Goal: Information Seeking & Learning: Learn about a topic

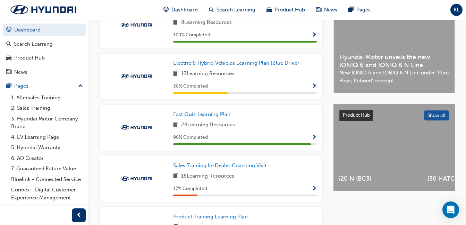
scroll to position [208, 0]
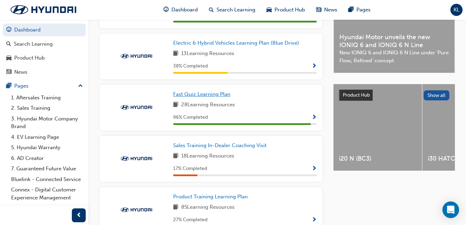
click at [203, 97] on span "Fast Quiz Learning Plan" at bounding box center [201, 94] width 57 height 6
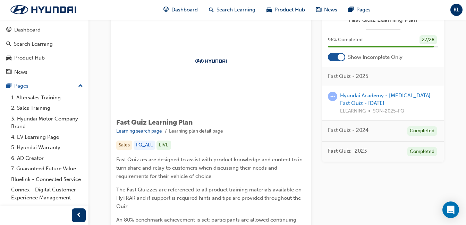
scroll to position [69, 0]
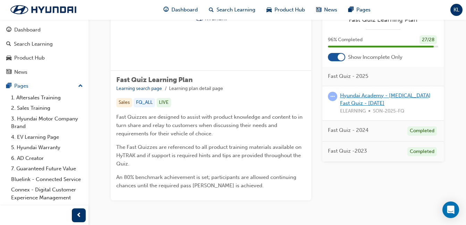
click at [371, 95] on link "Hyundai Academy - [MEDICAL_DATA] Fast Quiz - [DATE]" at bounding box center [385, 100] width 90 height 14
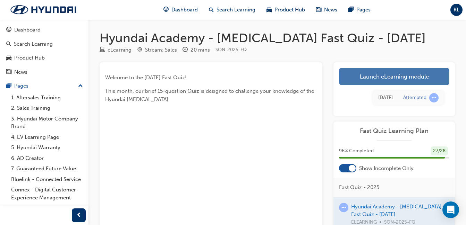
click at [395, 77] on link "Launch eLearning module" at bounding box center [394, 76] width 110 height 17
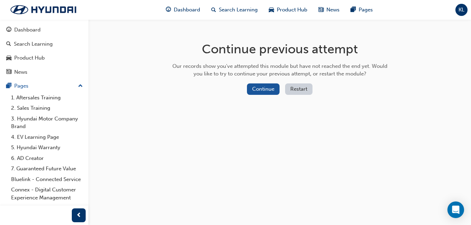
click at [302, 86] on button "Restart" at bounding box center [298, 89] width 27 height 11
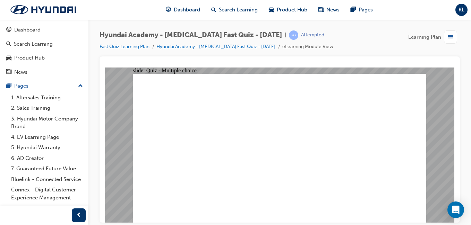
radio input "true"
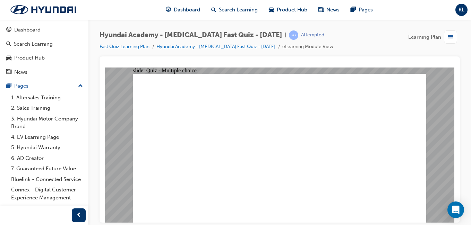
radio input "true"
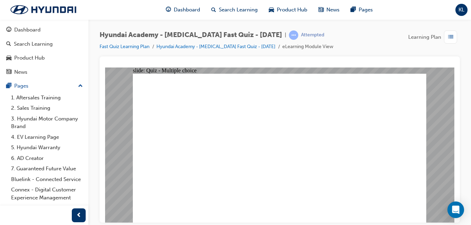
checkbox input "true"
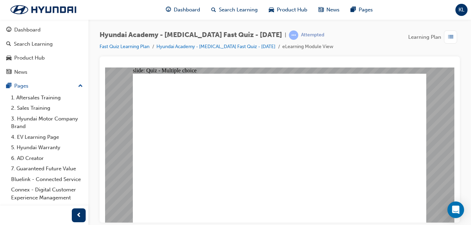
radio input "true"
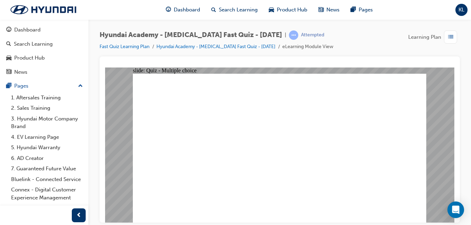
checkbox input "true"
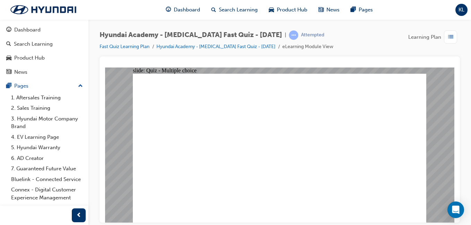
checkbox input "true"
drag, startPoint x: 242, startPoint y: 199, endPoint x: 242, endPoint y: 204, distance: 4.5
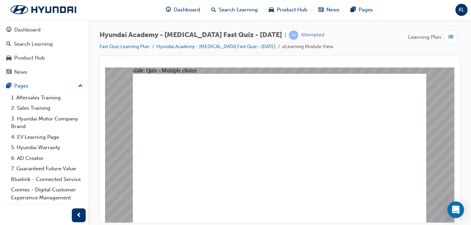
radio input "true"
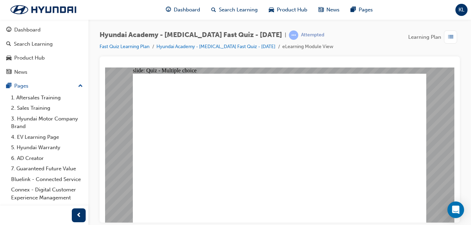
checkbox input "true"
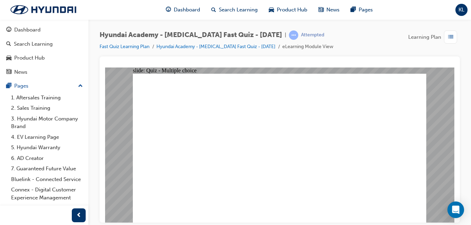
checkbox input "true"
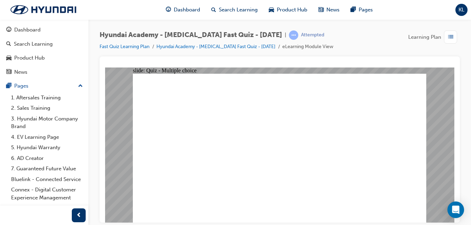
checkbox input "true"
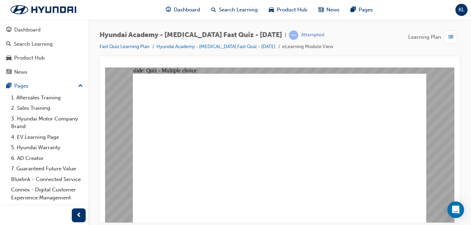
checkbox input "true"
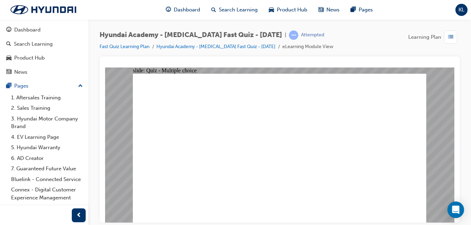
radio input "true"
checkbox input "true"
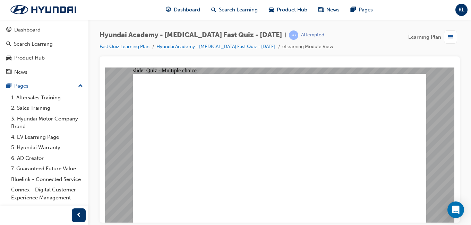
checkbox input "true"
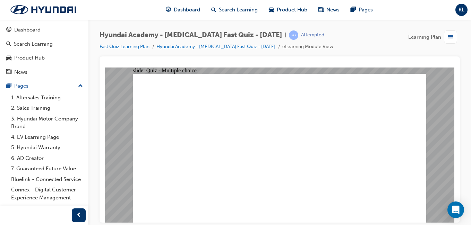
checkbox input "true"
radio input "true"
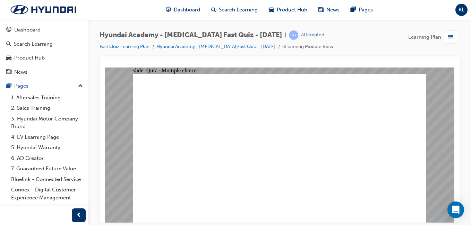
radio input "true"
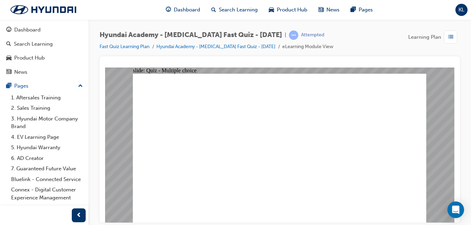
drag, startPoint x: 261, startPoint y: 176, endPoint x: 238, endPoint y: 167, distance: 24.7
radio input "true"
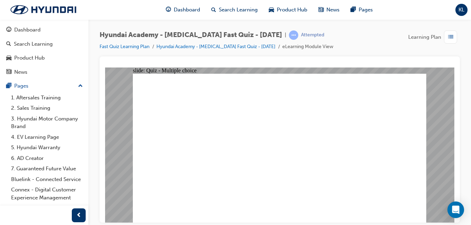
radio input "true"
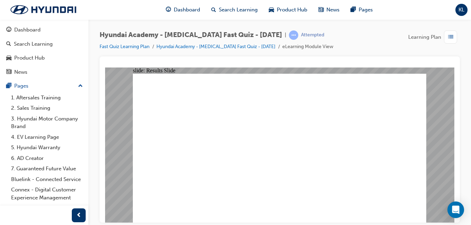
radio input "true"
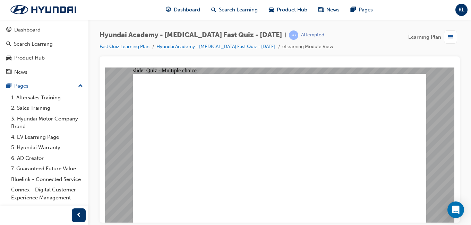
radio input "true"
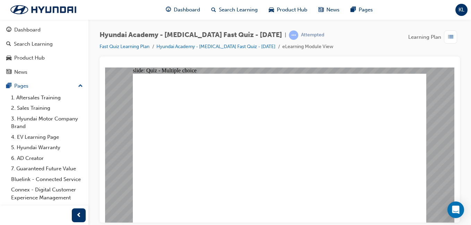
radio input "true"
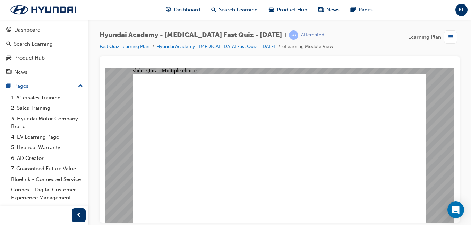
checkbox input "true"
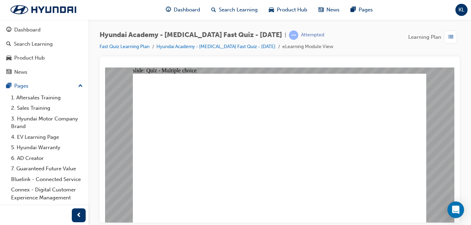
radio input "true"
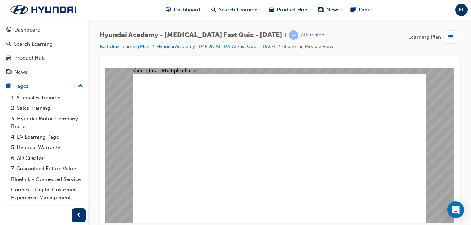
checkbox input "true"
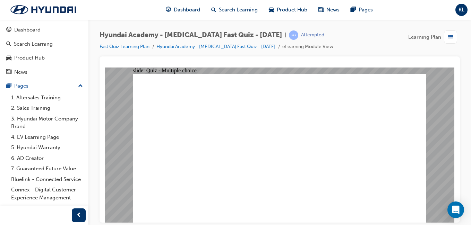
checkbox input "true"
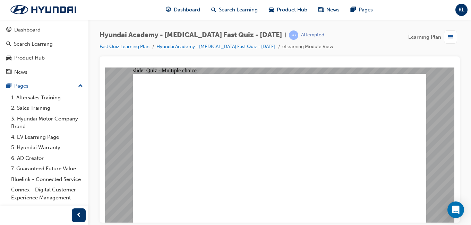
radio input "true"
checkbox input "true"
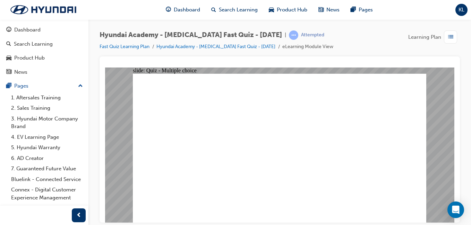
checkbox input "true"
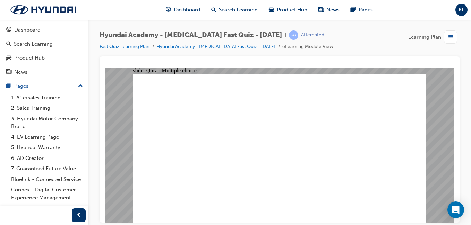
checkbox input "true"
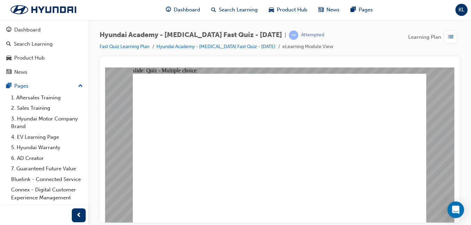
radio input "true"
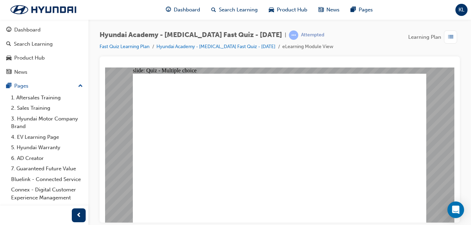
checkbox input "true"
drag, startPoint x: 268, startPoint y: 157, endPoint x: 264, endPoint y: 166, distance: 10.9
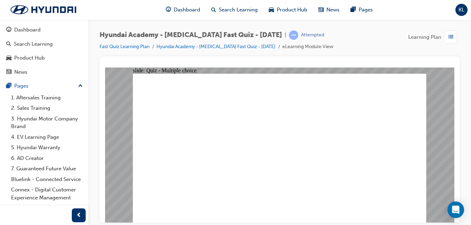
checkbox input "true"
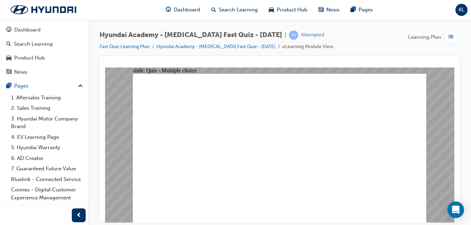
radio input "true"
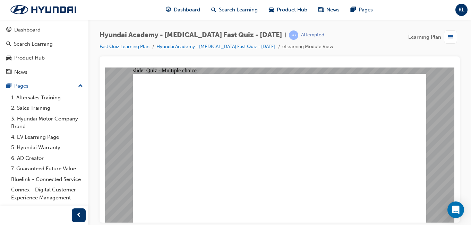
radio input "true"
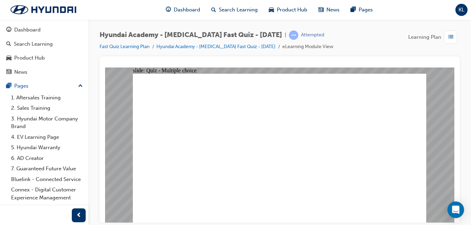
radio input "true"
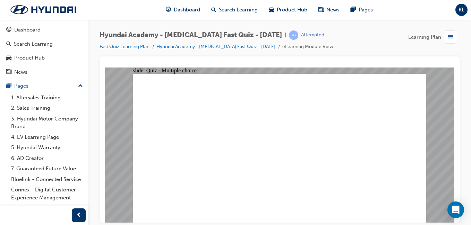
radio input "true"
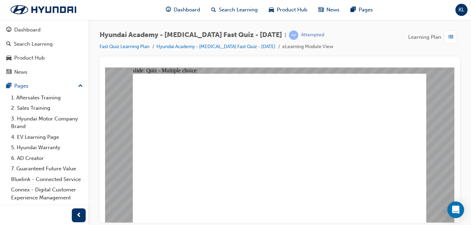
radio input "true"
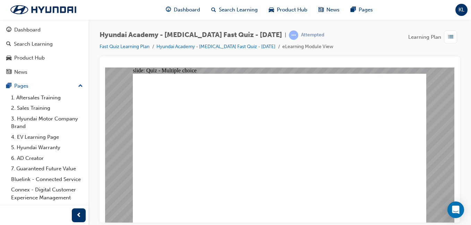
radio input "true"
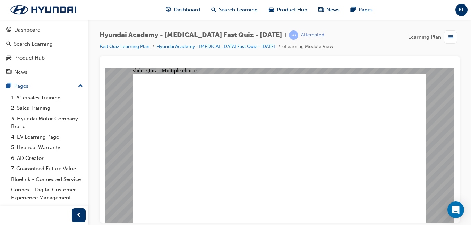
checkbox input "true"
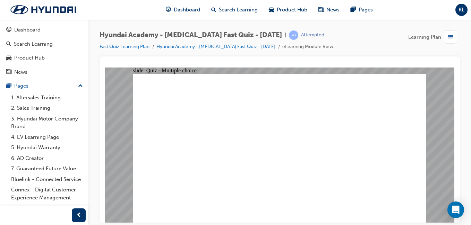
checkbox input "true"
radio input "true"
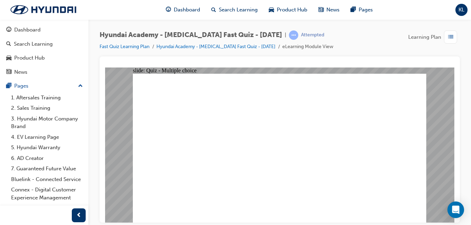
checkbox input "true"
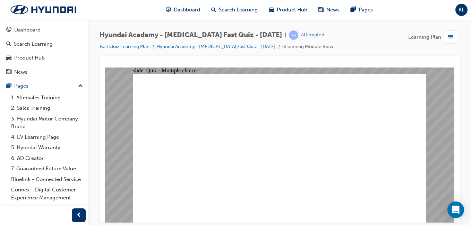
checkbox input "true"
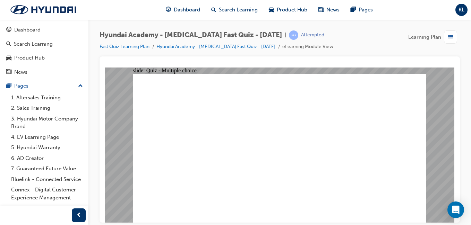
radio input "true"
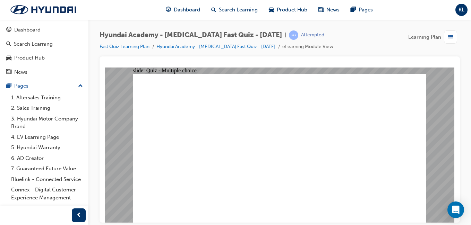
checkbox input "true"
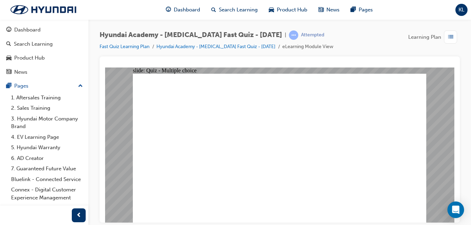
checkbox input "true"
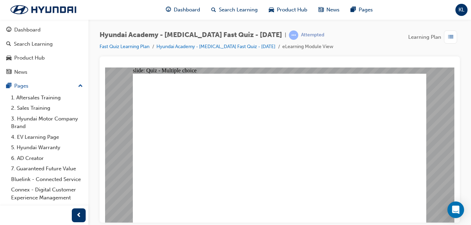
checkbox input "true"
checkbox input "false"
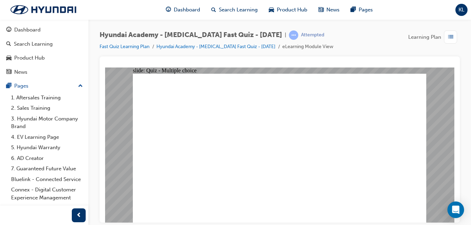
checkbox input "false"
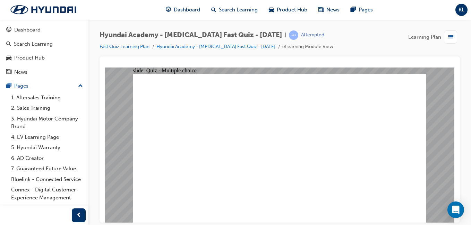
checkbox input "false"
checkbox input "true"
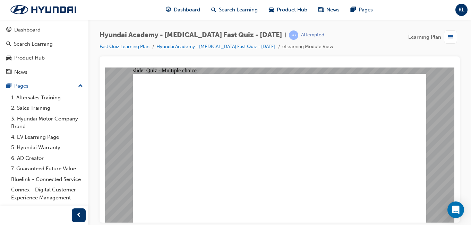
checkbox input "true"
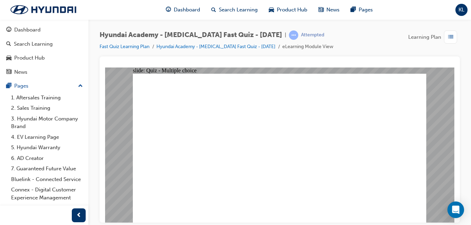
radio input "true"
checkbox input "true"
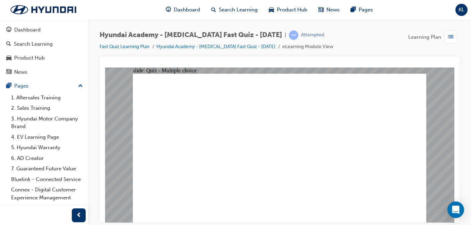
checkbox input "true"
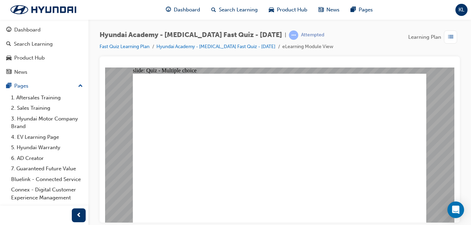
checkbox input "true"
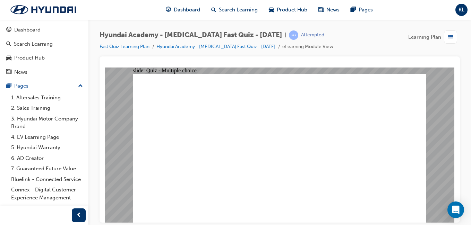
radio input "true"
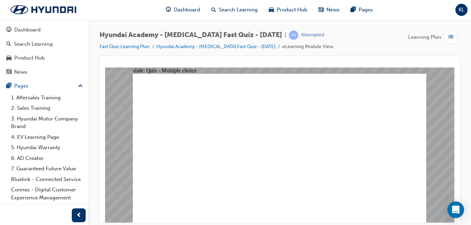
radio input "true"
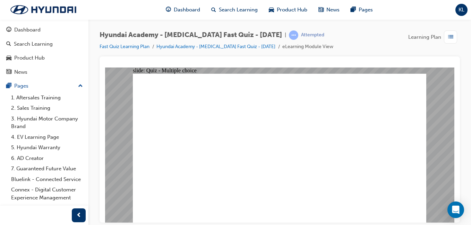
radio input "true"
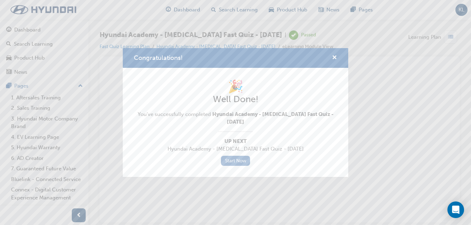
click at [234, 157] on link "Start Now" at bounding box center [235, 161] width 29 height 10
click at [335, 57] on span "cross-icon" at bounding box center [334, 58] width 5 height 6
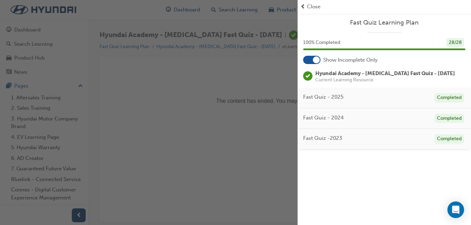
click at [314, 6] on span "Close" at bounding box center [314, 7] width 14 height 8
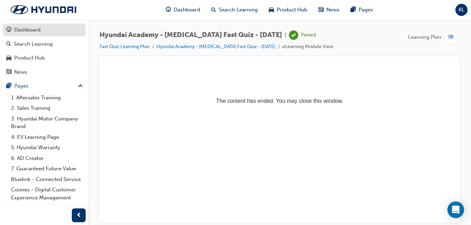
click at [35, 27] on div "Dashboard" at bounding box center [27, 30] width 26 height 8
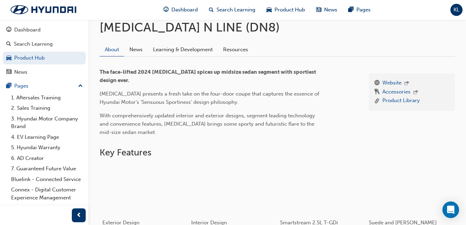
scroll to position [146, 0]
